Goal: Task Accomplishment & Management: Use online tool/utility

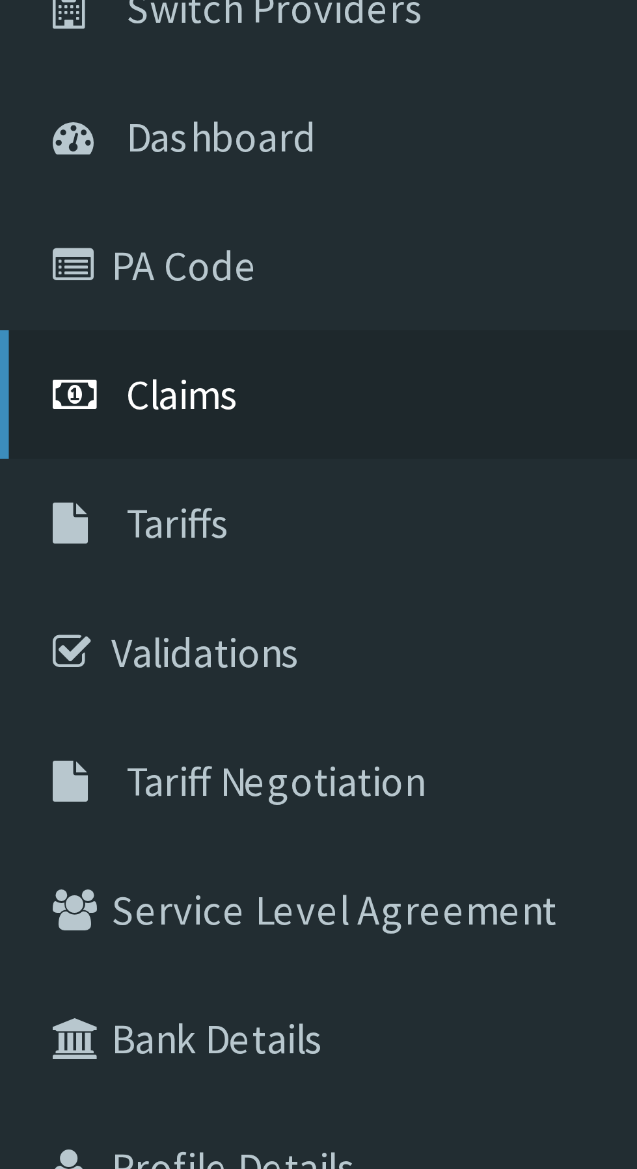
click at [45, 199] on span "Claims" at bounding box center [40, 199] width 25 height 12
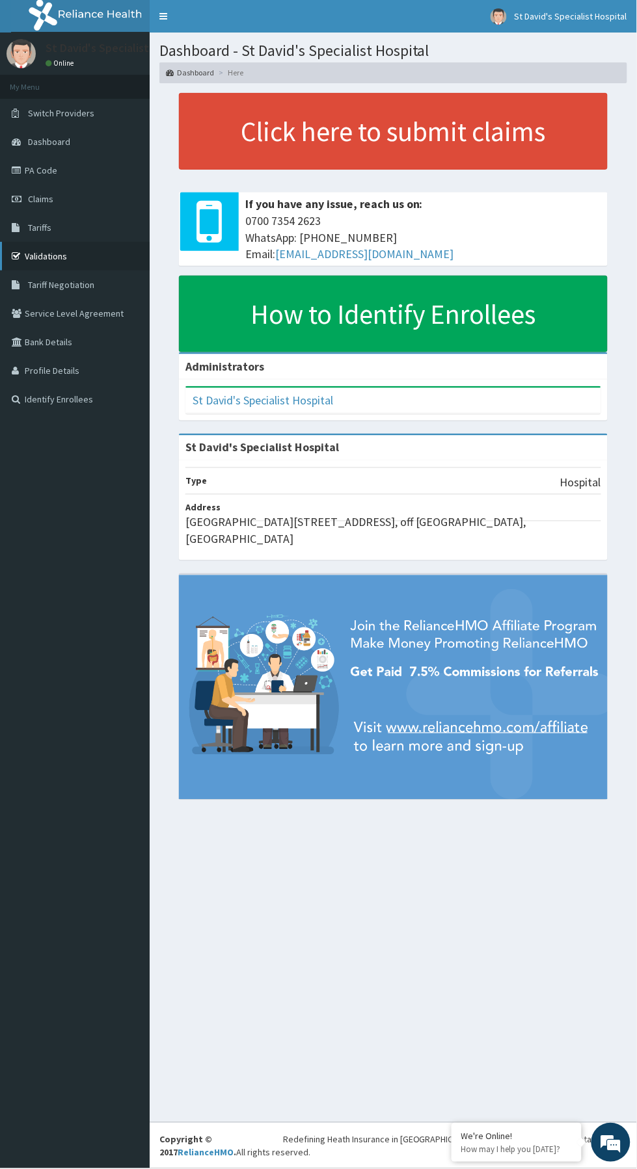
click at [73, 254] on link "Validations" at bounding box center [75, 256] width 150 height 29
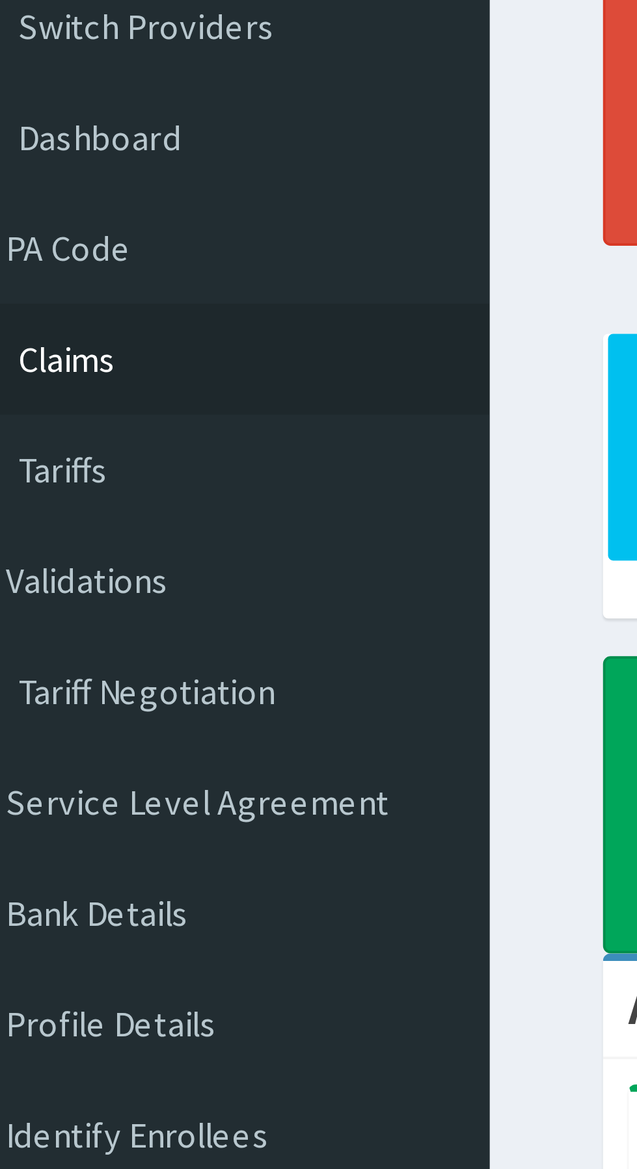
click at [49, 194] on span "Claims" at bounding box center [40, 199] width 25 height 12
